Goal: Information Seeking & Learning: Learn about a topic

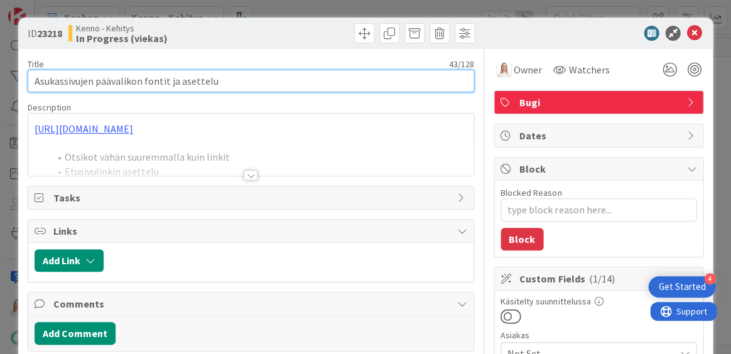
drag, startPoint x: 103, startPoint y: 81, endPoint x: 256, endPoint y: 81, distance: 153.3
click at [256, 81] on input "Asukassivujen päävalikon fontit ja asettelu" at bounding box center [251, 81] width 447 height 23
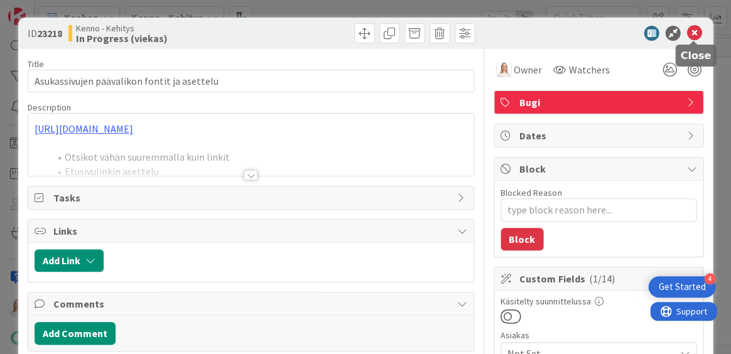
click at [694, 37] on icon at bounding box center [694, 33] width 15 height 15
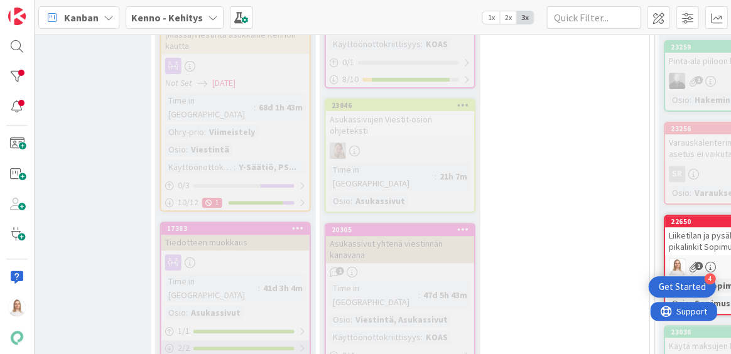
scroll to position [921, 418]
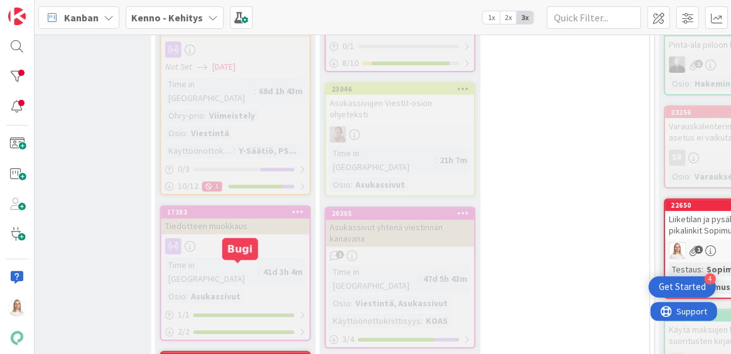
click at [242, 354] on div "23218" at bounding box center [237, 358] width 143 height 9
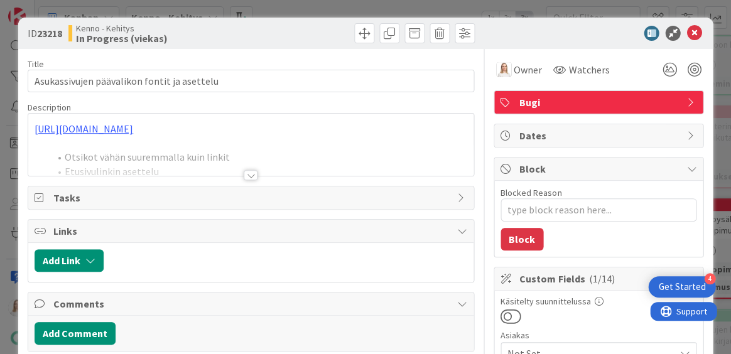
click at [249, 171] on div at bounding box center [251, 175] width 14 height 10
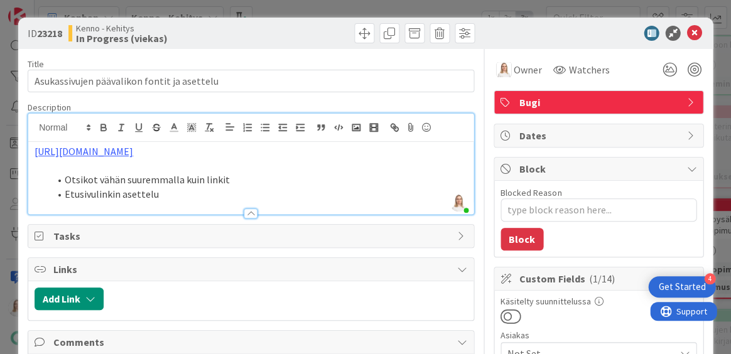
click at [31, 146] on div "[URL][DOMAIN_NAME] Otsikot vähän suuremmalla kuin linkit Etusivulinkin asettelu" at bounding box center [250, 178] width 445 height 72
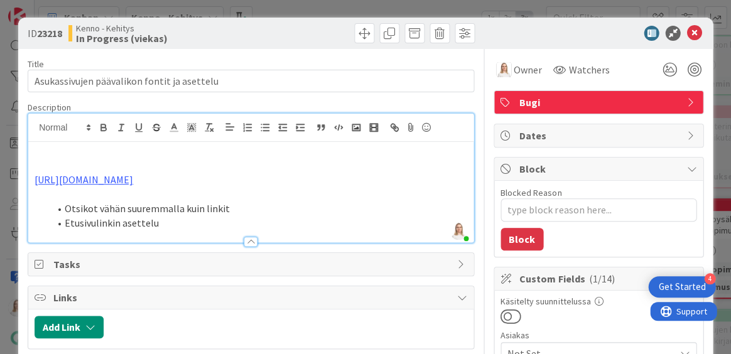
type textarea "x"
click at [694, 31] on icon at bounding box center [694, 33] width 15 height 15
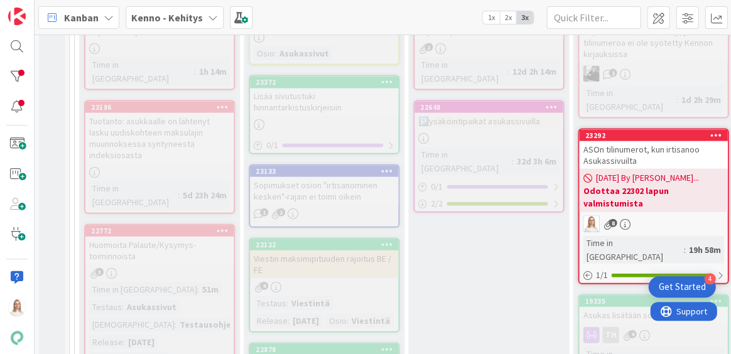
scroll to position [337, 0]
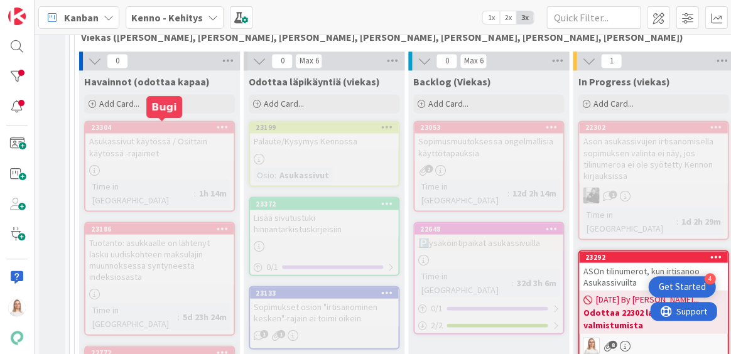
click at [156, 124] on div "23304" at bounding box center [162, 127] width 143 height 9
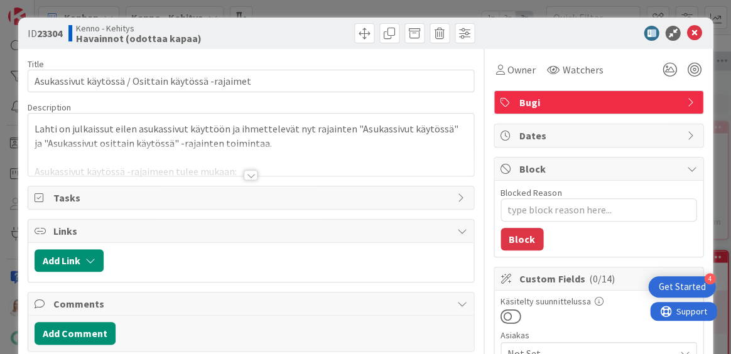
click at [246, 173] on div at bounding box center [251, 175] width 14 height 10
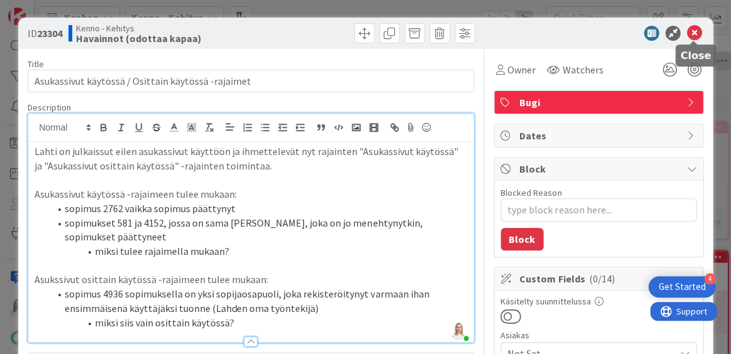
click at [692, 36] on icon at bounding box center [694, 33] width 15 height 15
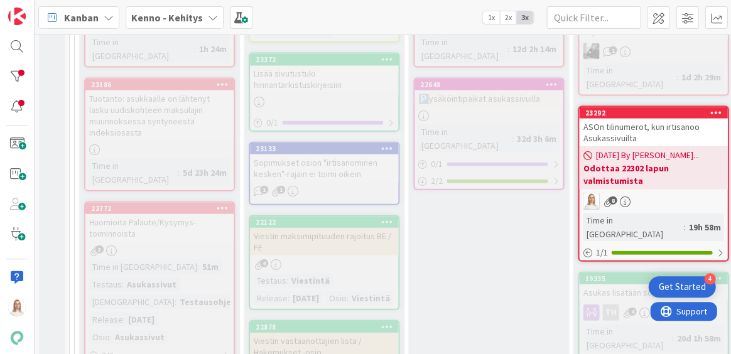
scroll to position [482, 0]
click at [159, 203] on div "22772" at bounding box center [162, 207] width 143 height 9
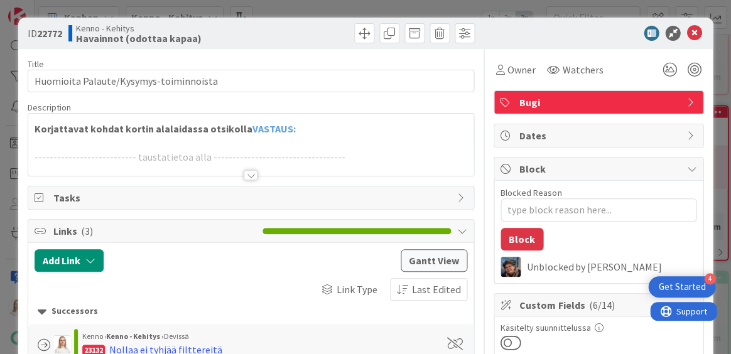
click at [257, 176] on div at bounding box center [251, 175] width 14 height 10
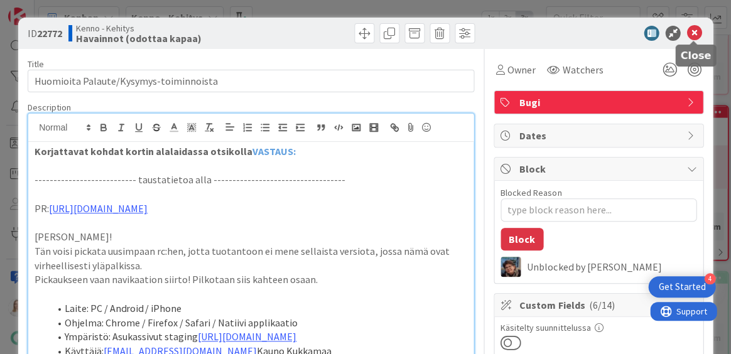
click at [695, 30] on icon at bounding box center [694, 33] width 15 height 15
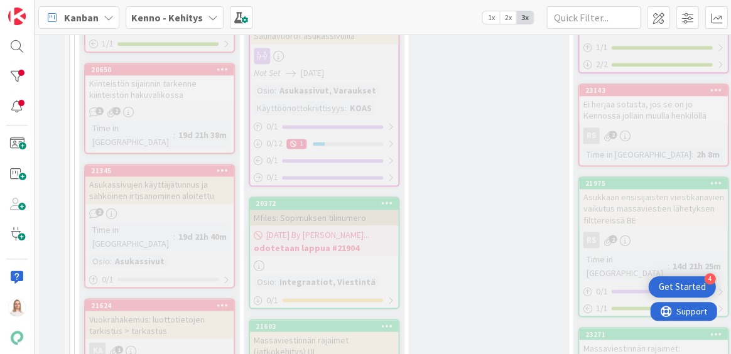
scroll to position [1191, 0]
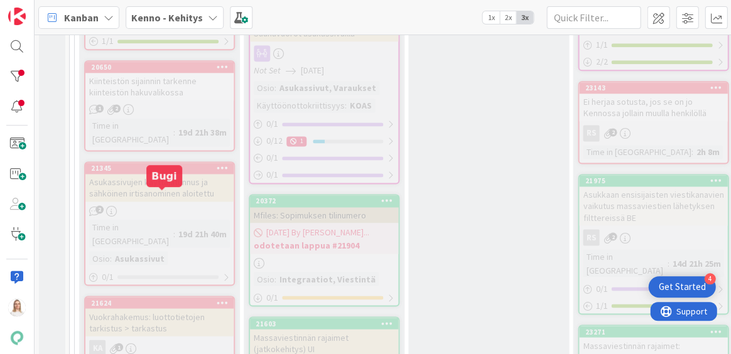
click at [151, 298] on div "21624" at bounding box center [162, 302] width 143 height 9
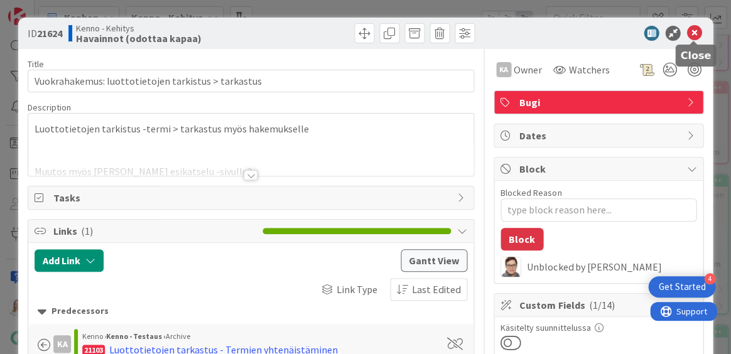
click at [694, 33] on icon at bounding box center [694, 33] width 15 height 15
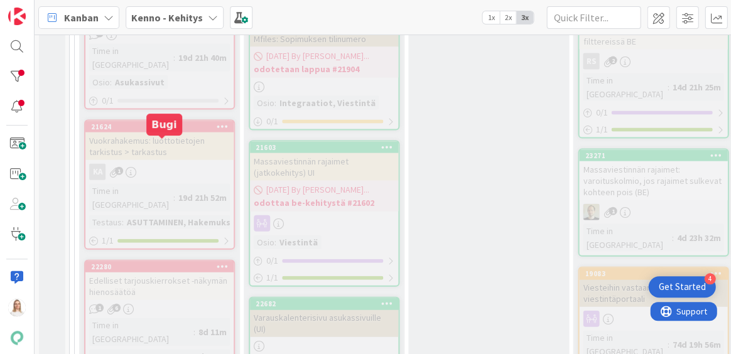
click at [147, 262] on div "22280" at bounding box center [162, 266] width 143 height 9
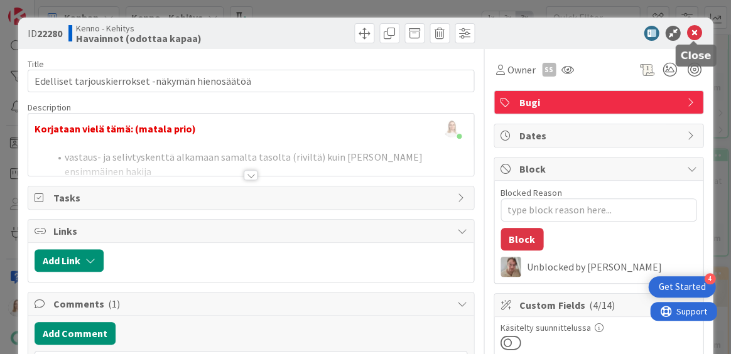
click at [690, 35] on icon at bounding box center [694, 33] width 15 height 15
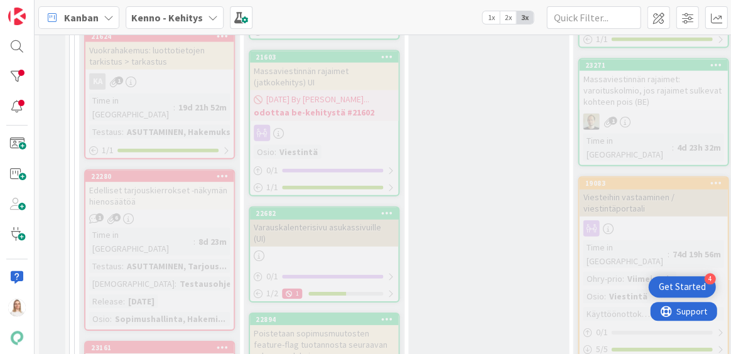
scroll to position [1463, 0]
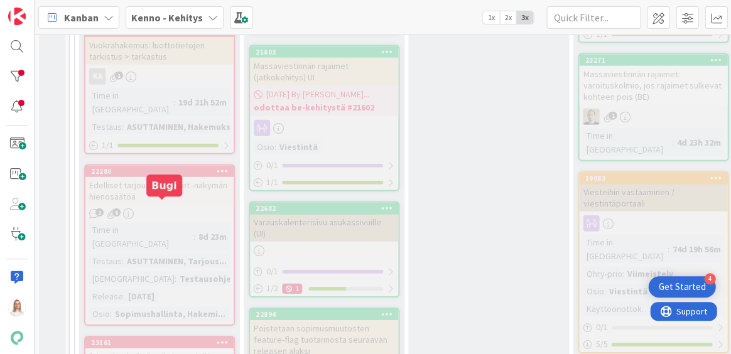
click at [151, 339] on div "23161" at bounding box center [162, 343] width 143 height 9
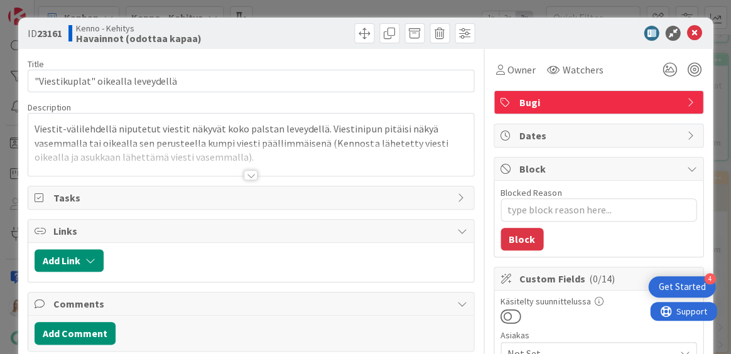
click at [252, 170] on div at bounding box center [251, 175] width 14 height 10
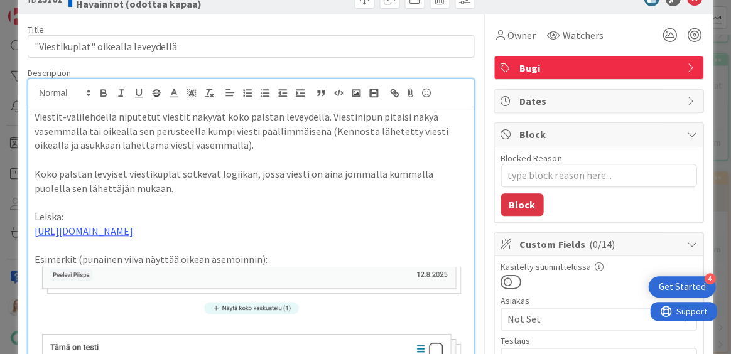
scroll to position [33, 0]
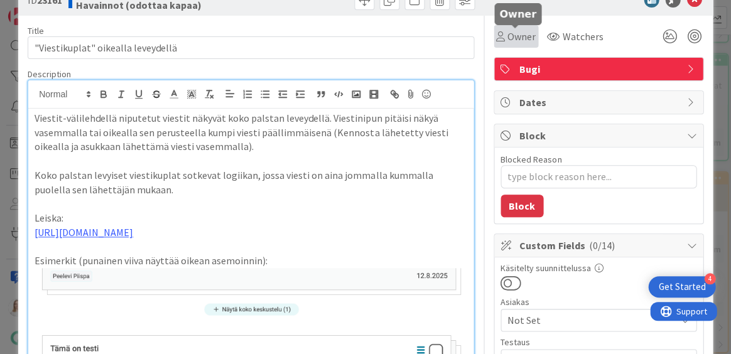
click at [508, 40] on span "Owner" at bounding box center [522, 36] width 28 height 15
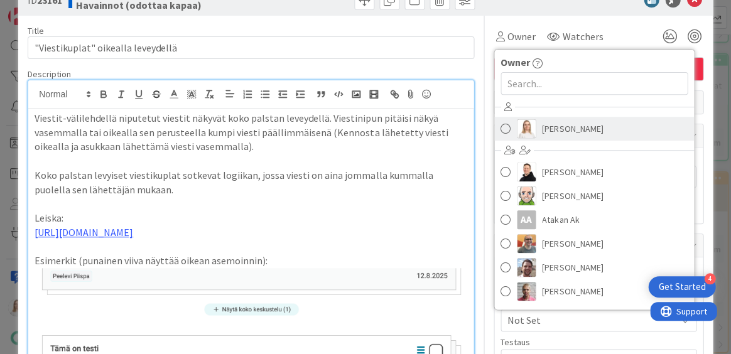
click at [559, 138] on span "[PERSON_NAME]" at bounding box center [572, 128] width 61 height 19
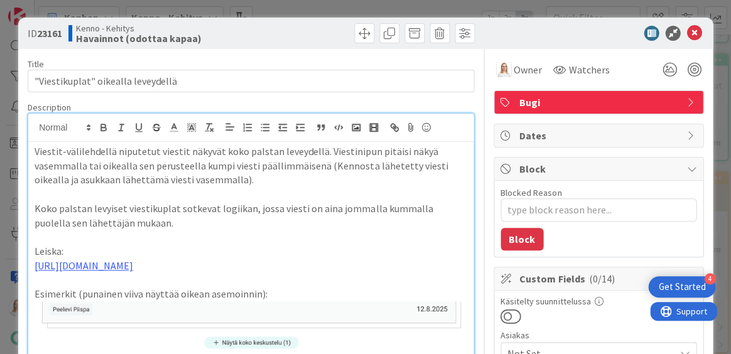
scroll to position [0, 0]
click at [694, 33] on icon at bounding box center [694, 33] width 15 height 15
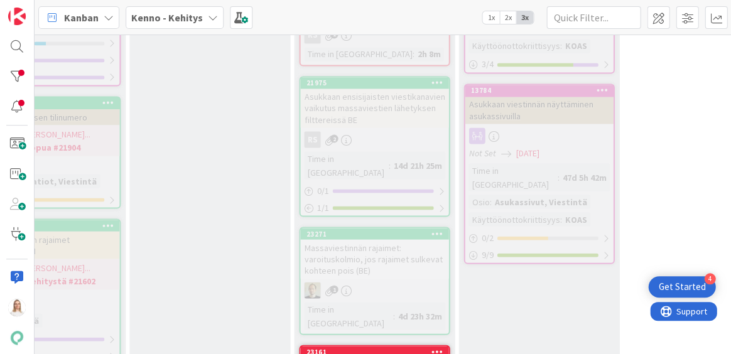
scroll to position [1336, 279]
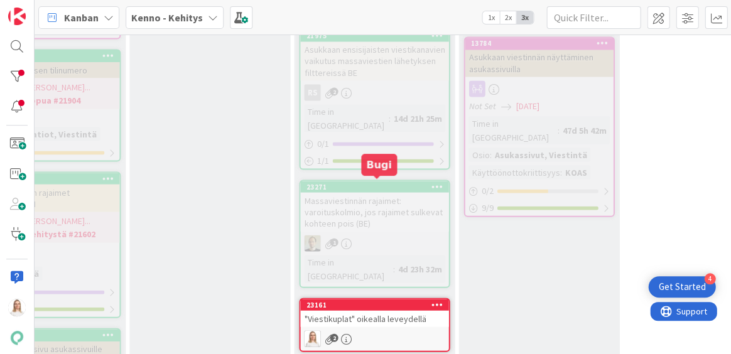
click at [369, 300] on div "23161" at bounding box center [377, 304] width 143 height 9
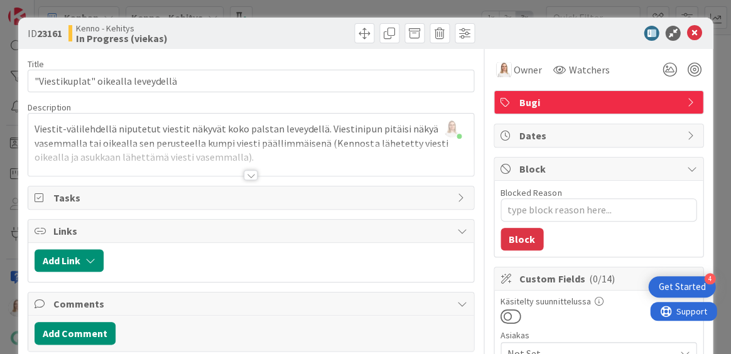
type textarea "x"
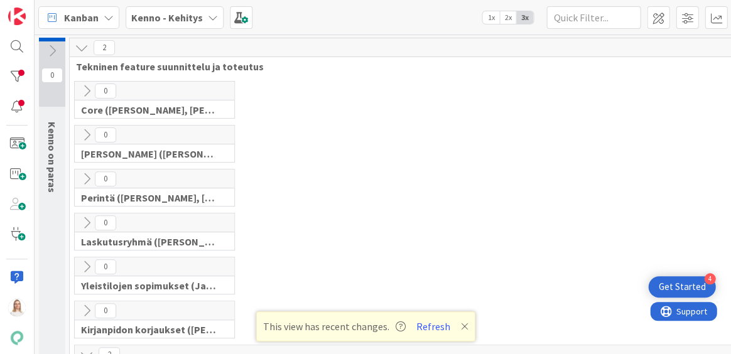
scroll to position [3327, 0]
